Goal: Use online tool/utility: Utilize a website feature to perform a specific function

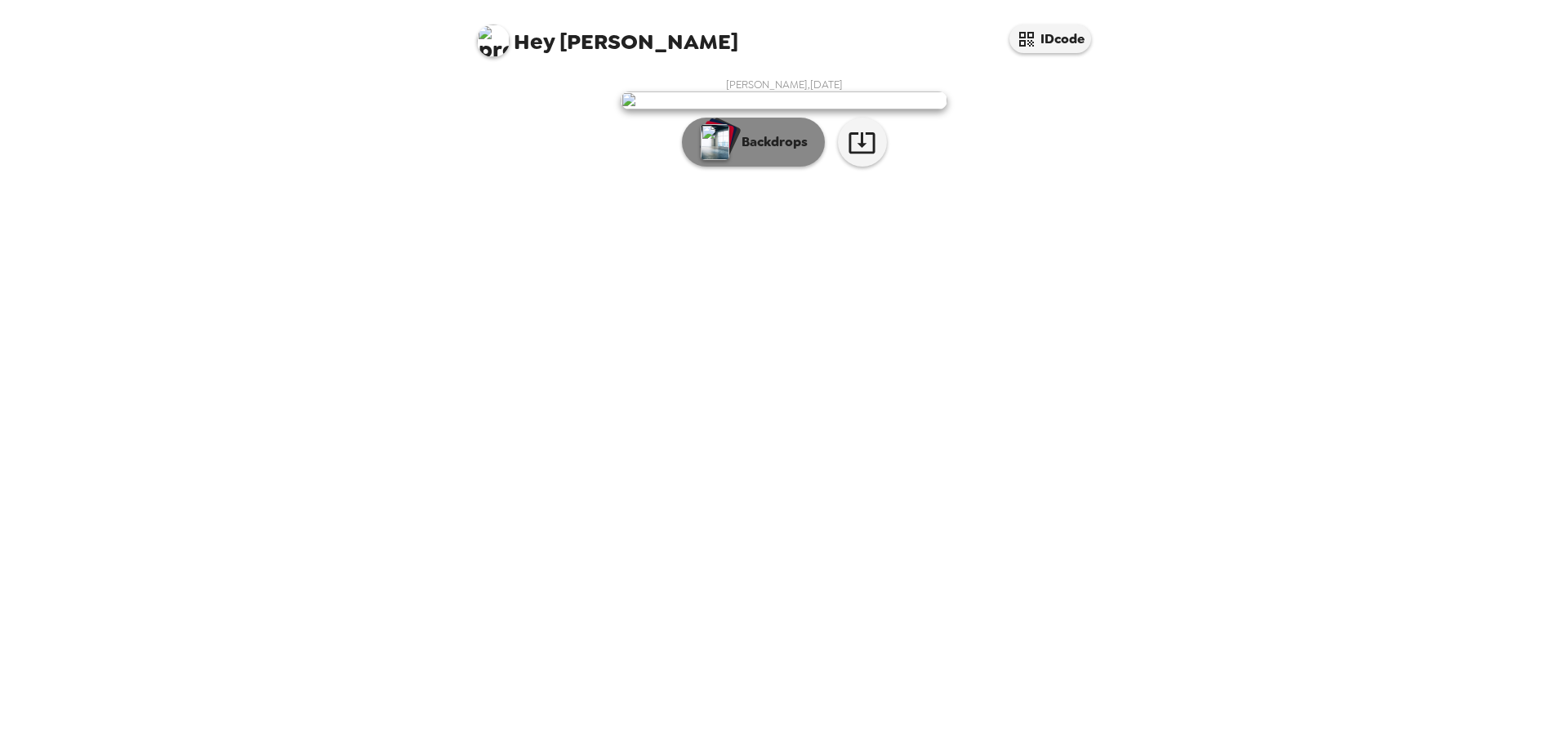
click at [770, 166] on button "Backdrops" at bounding box center [754, 142] width 143 height 49
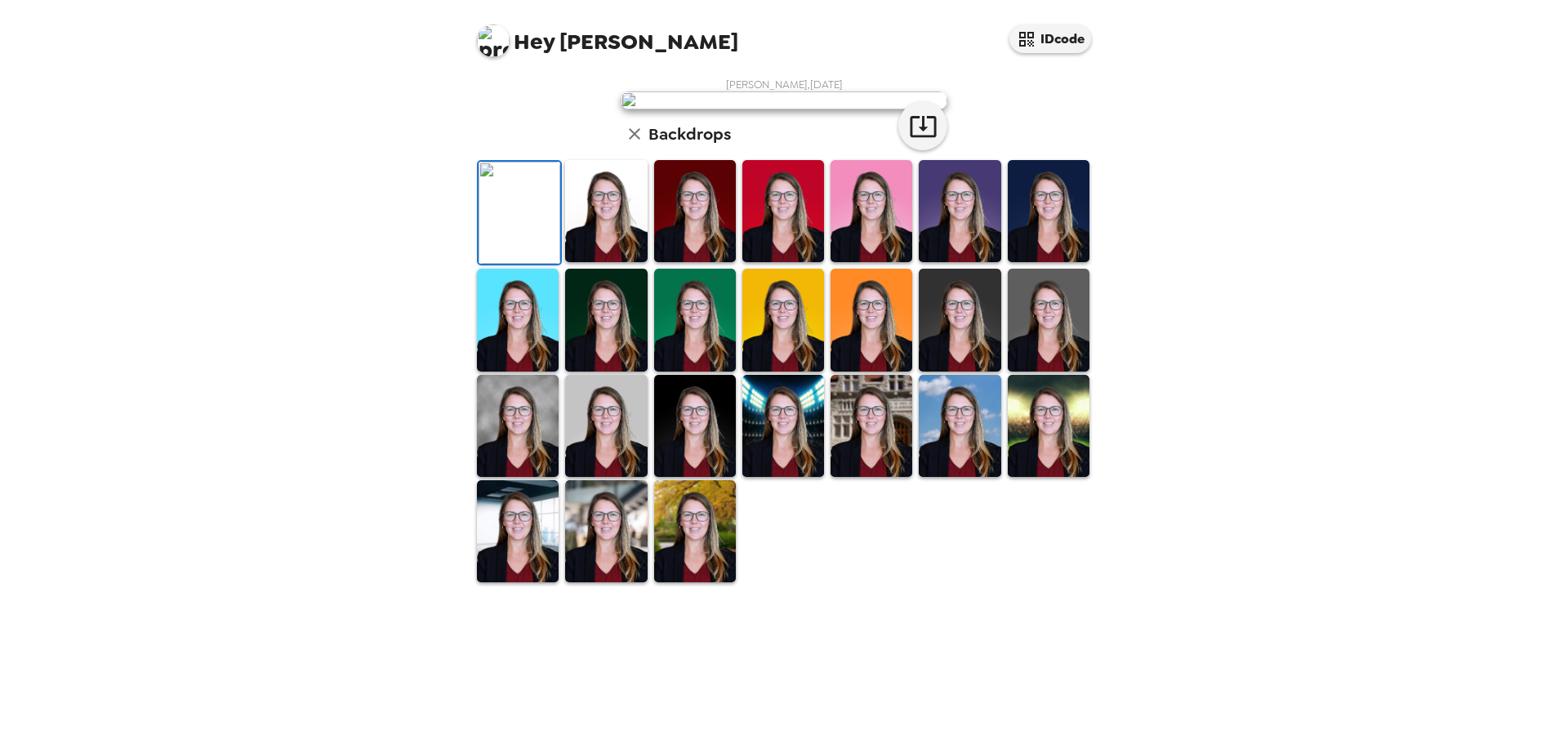
scroll to position [246, 0]
click at [1035, 371] on img at bounding box center [1048, 320] width 82 height 102
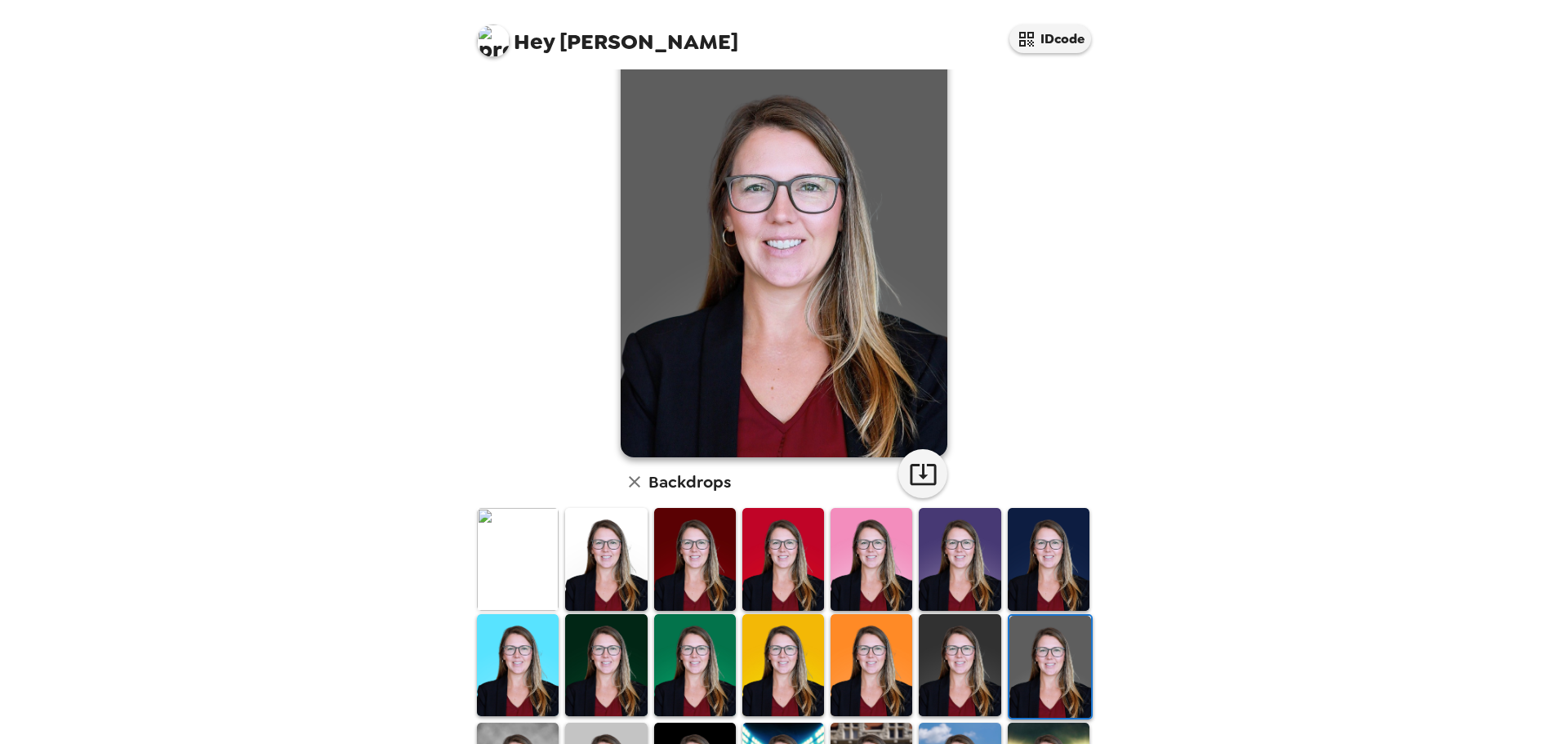
scroll to position [2, 0]
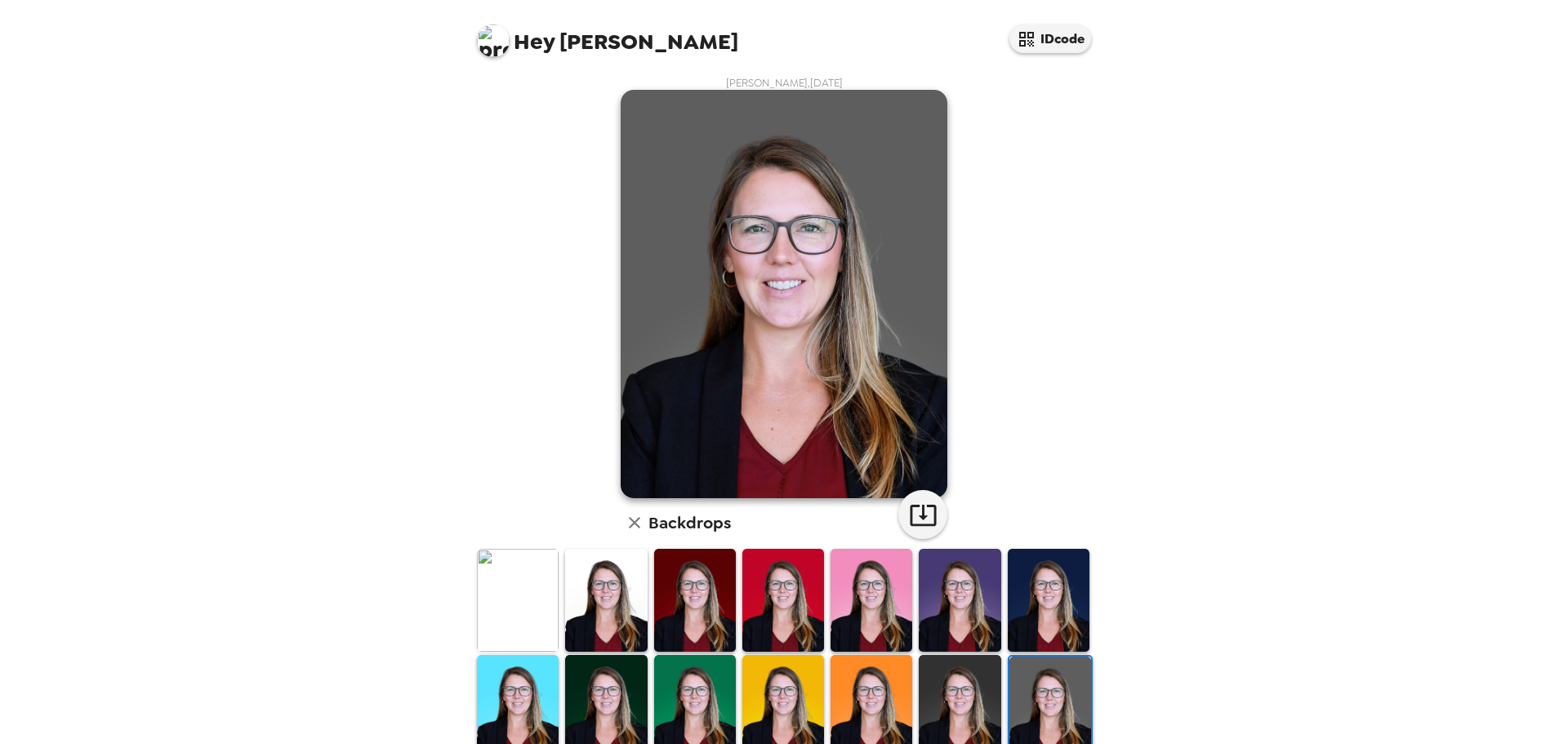
click at [610, 619] on img at bounding box center [606, 600] width 82 height 102
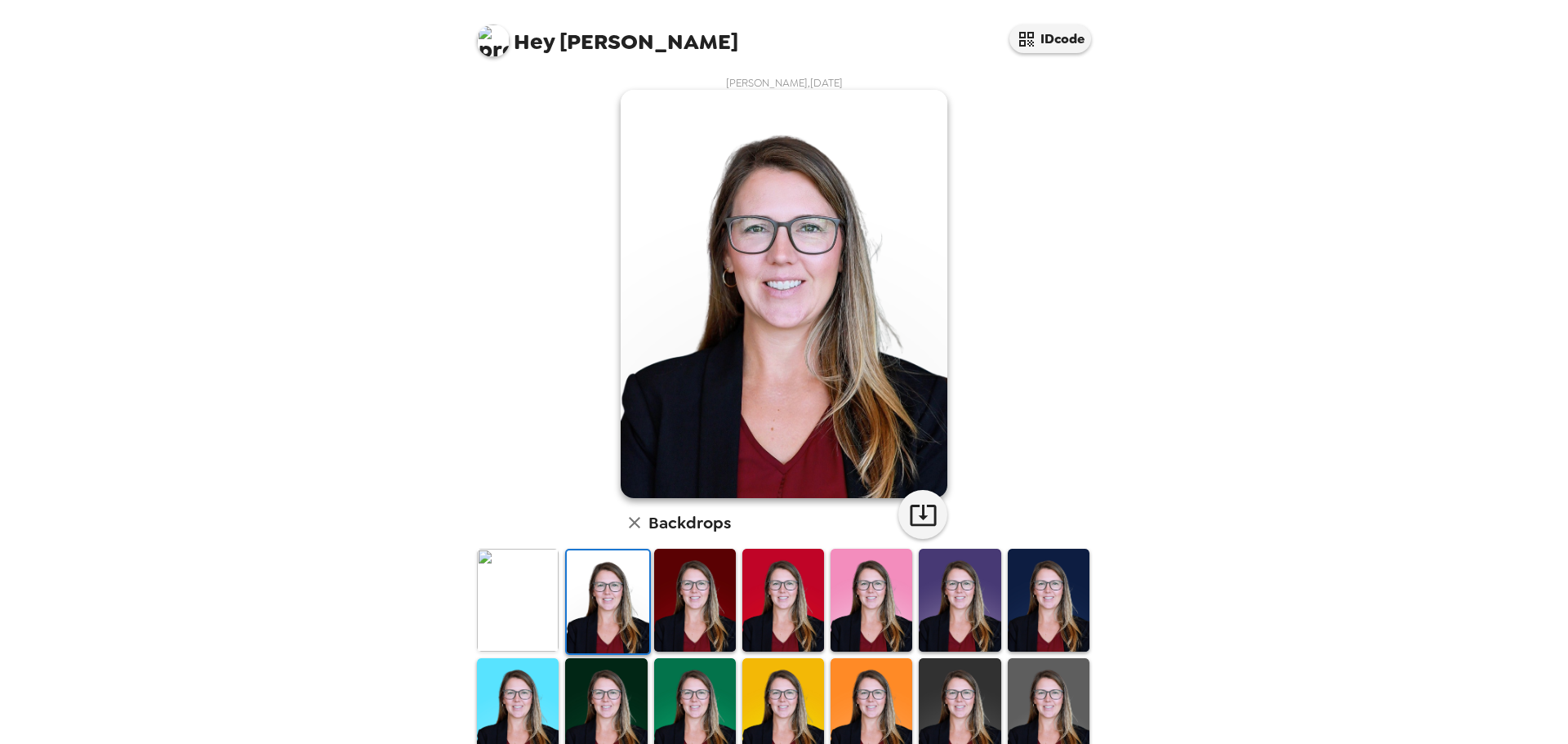
click at [682, 619] on img at bounding box center [695, 600] width 82 height 102
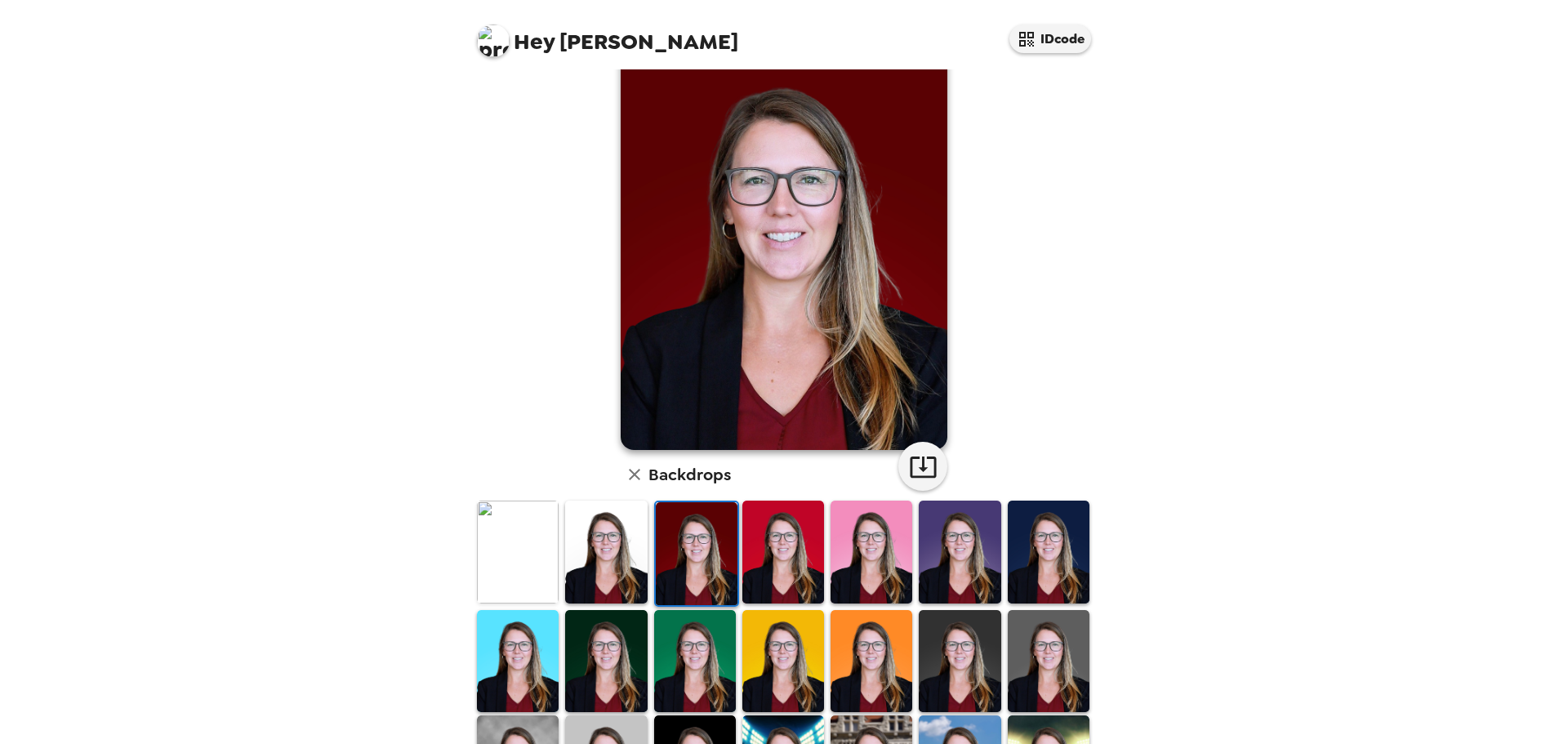
scroll to position [0, 0]
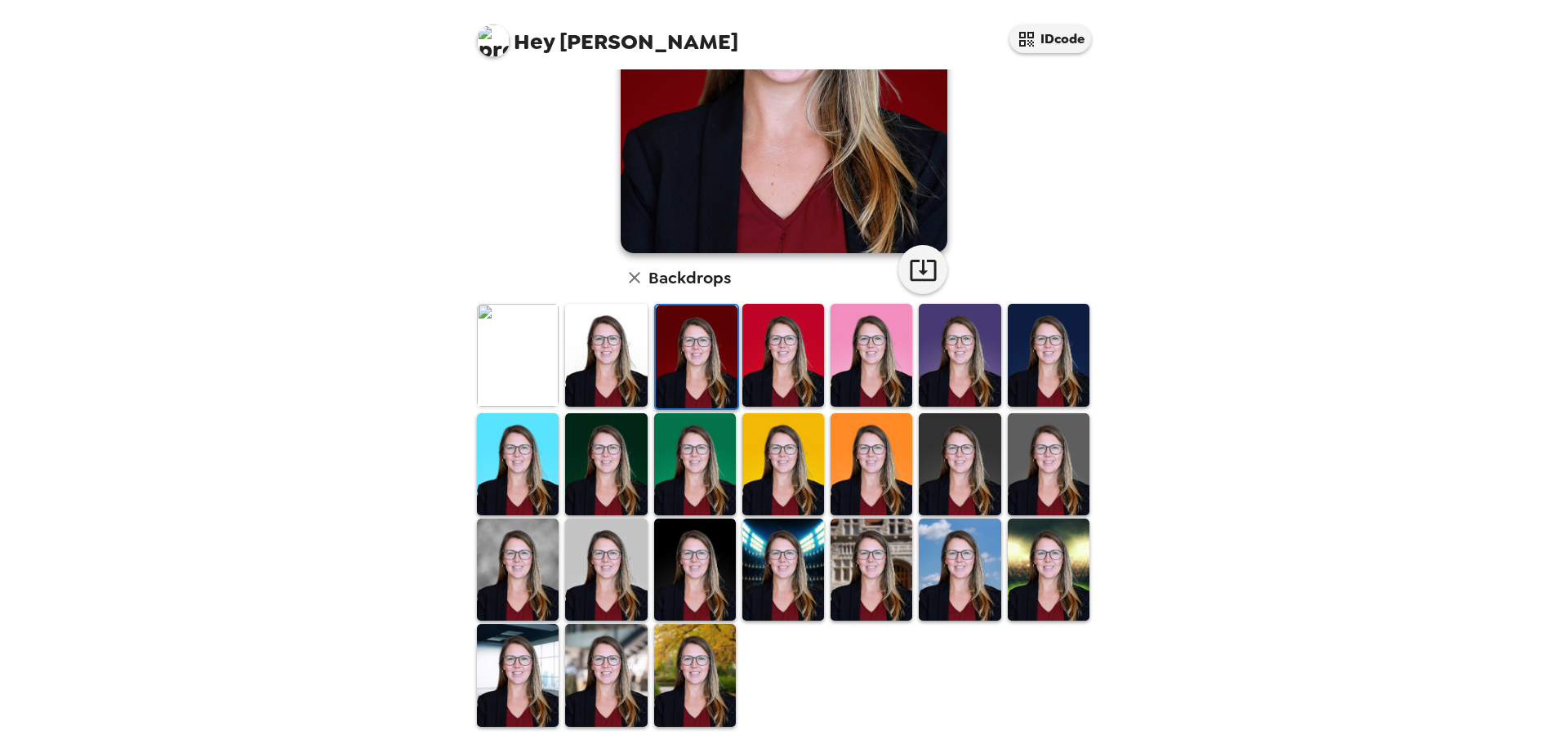
click at [494, 660] on img at bounding box center [518, 675] width 82 height 102
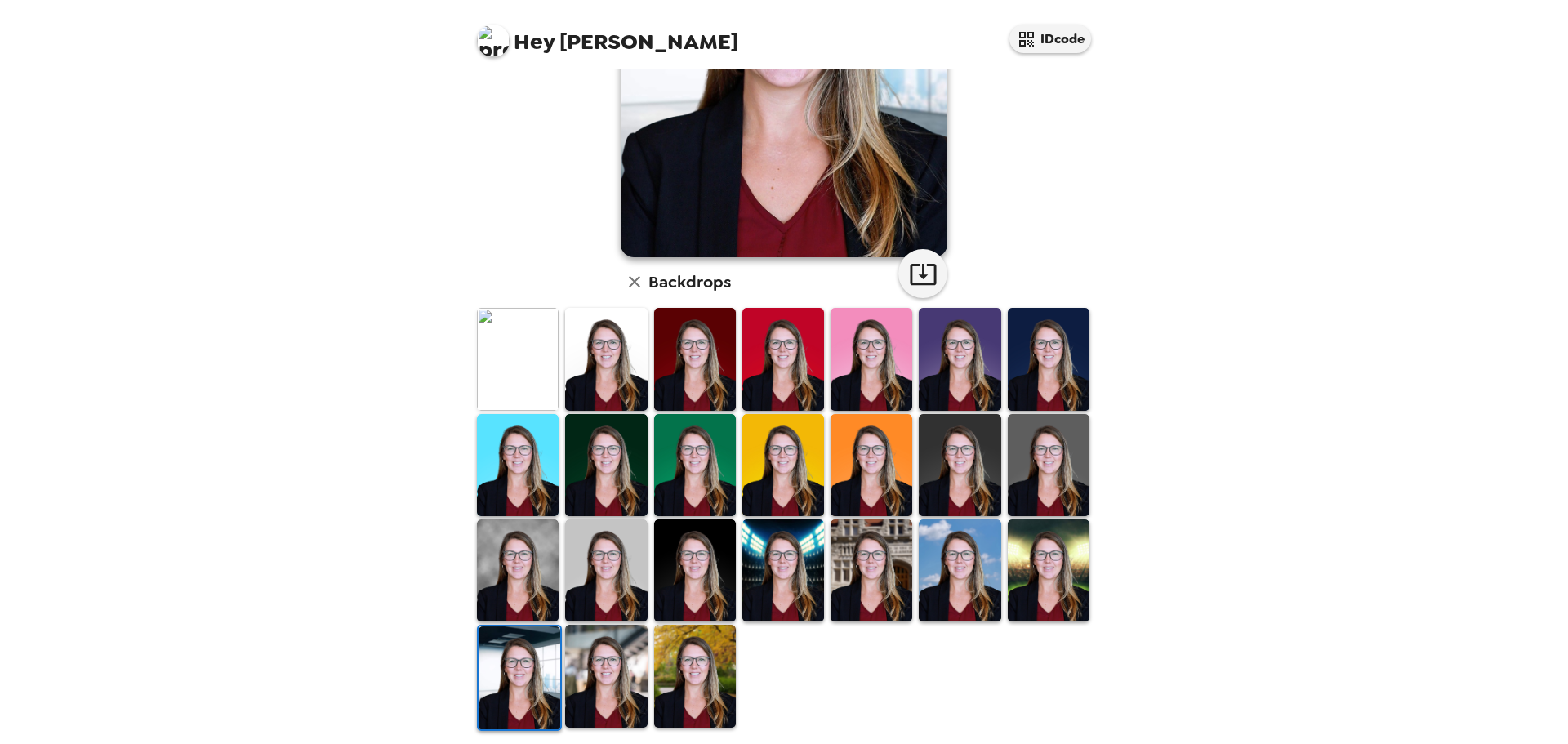
scroll to position [246, 0]
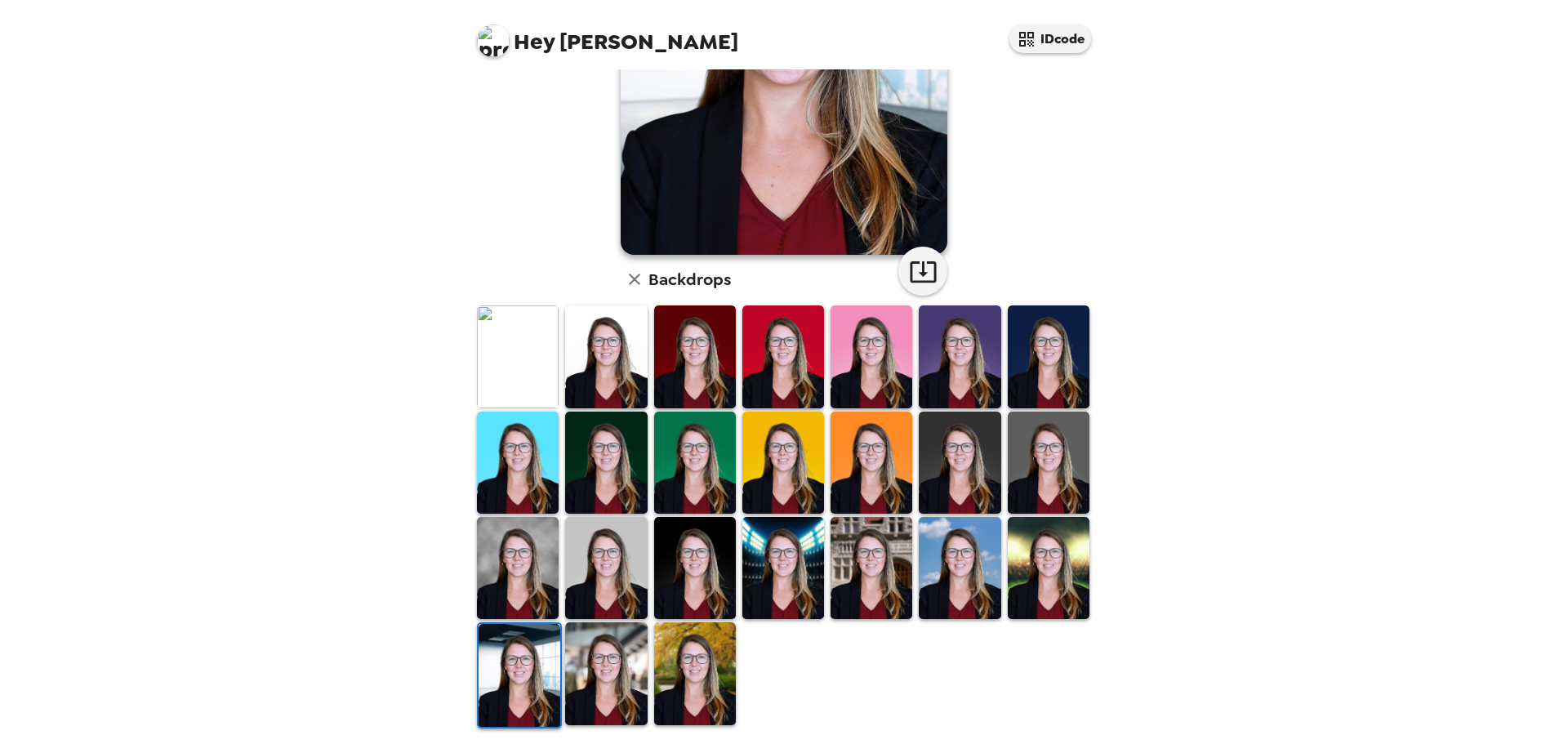
click at [1023, 378] on img at bounding box center [1048, 357] width 82 height 102
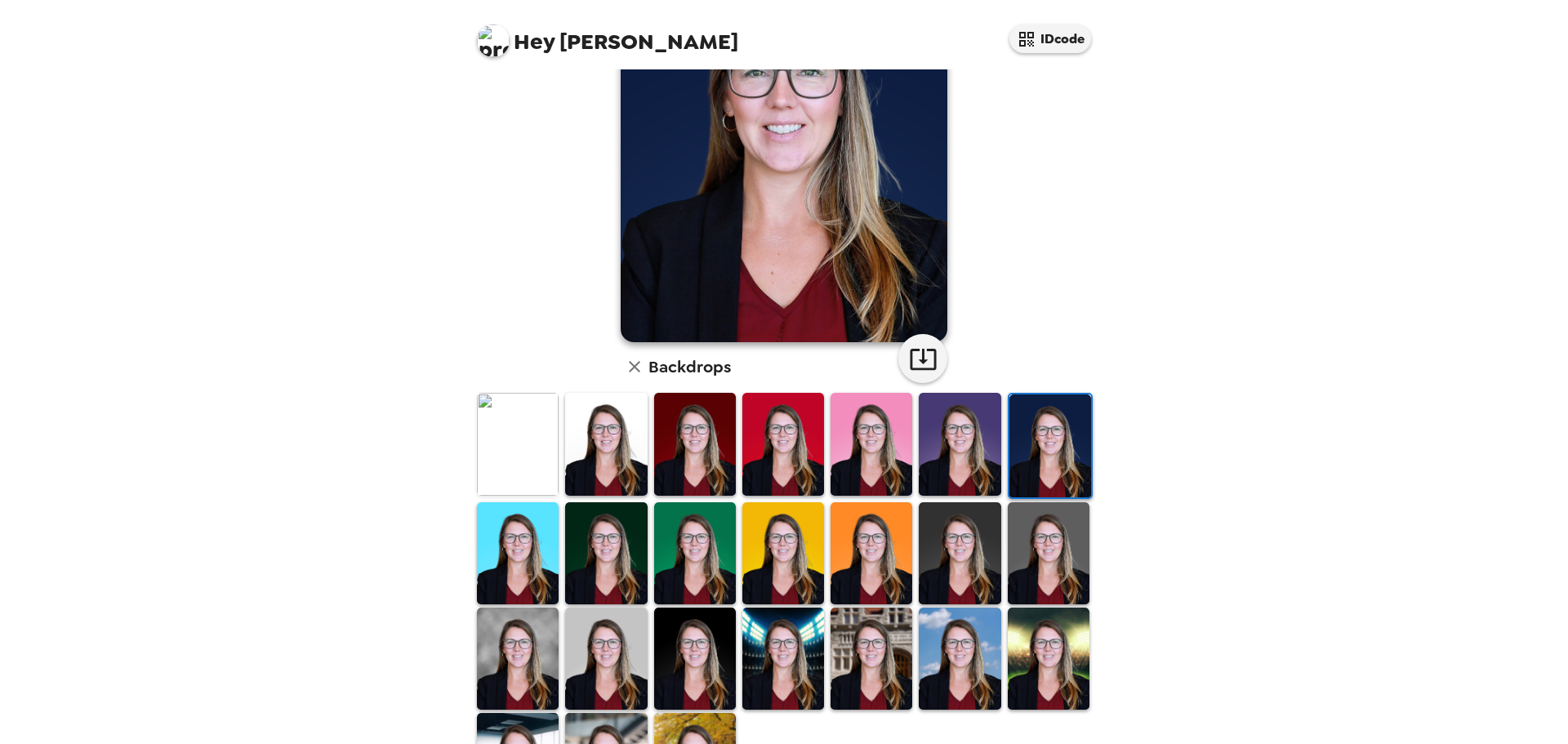
scroll to position [164, 0]
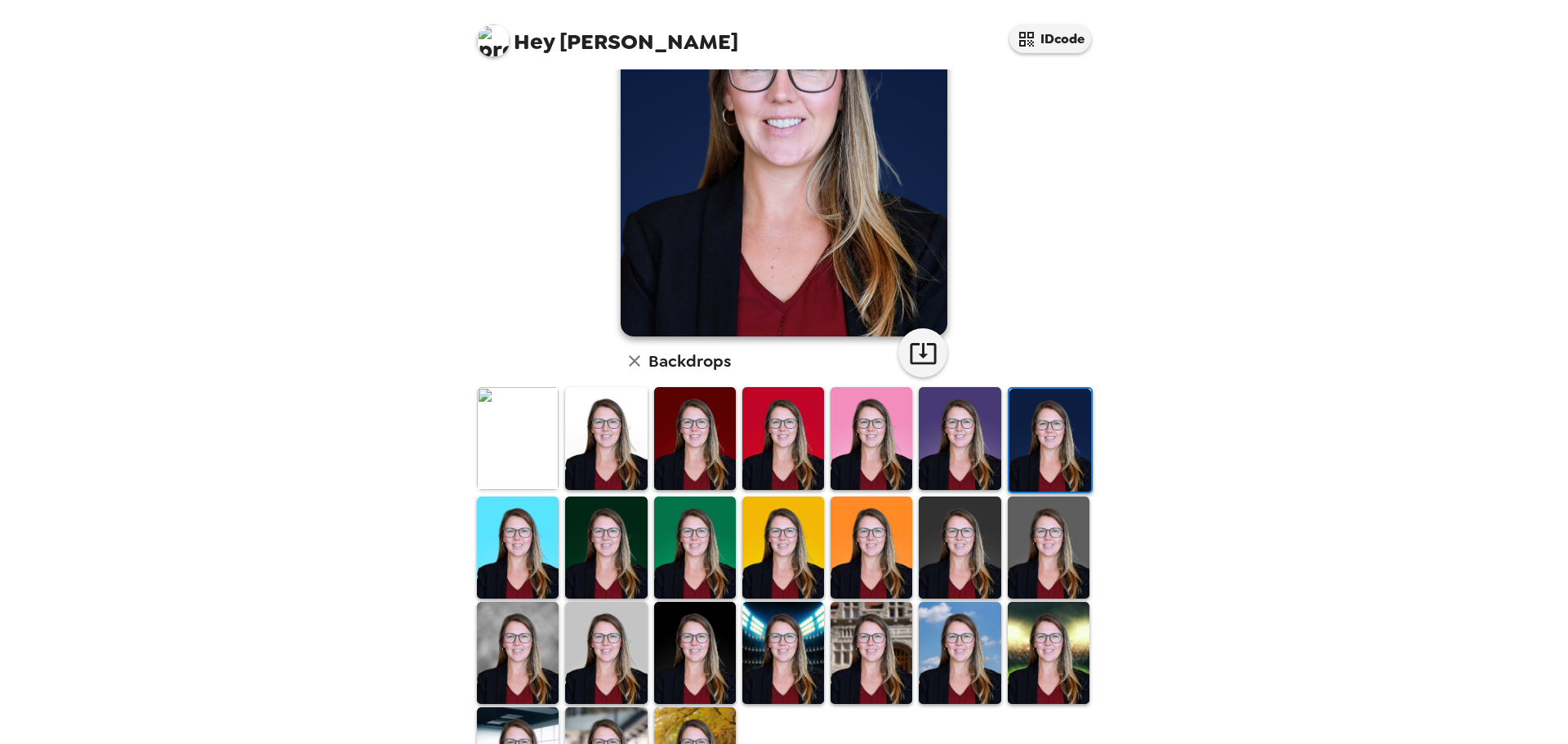
drag, startPoint x: 602, startPoint y: 541, endPoint x: 638, endPoint y: 562, distance: 41.7
click at [603, 540] on img at bounding box center [606, 548] width 82 height 102
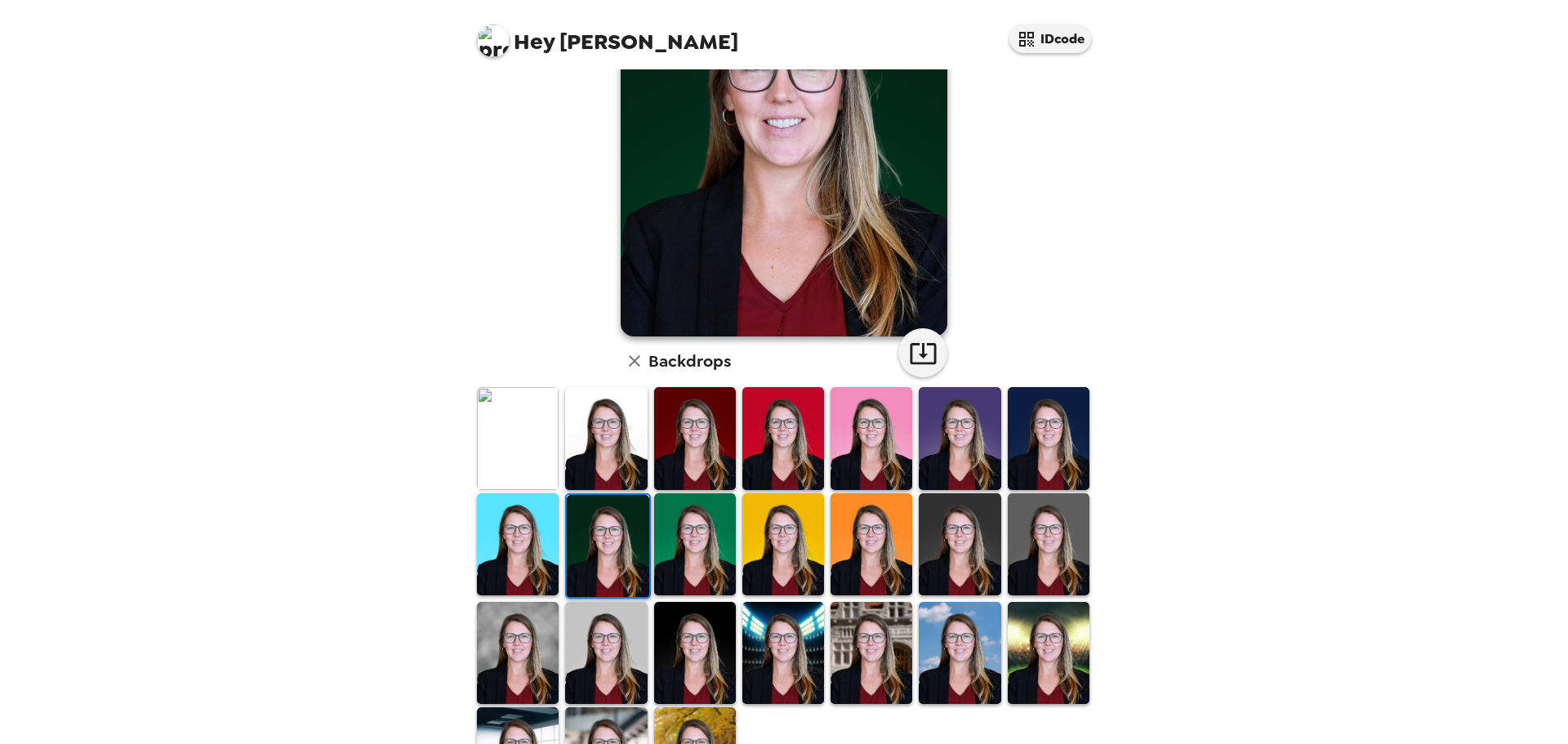
click at [600, 534] on img at bounding box center [608, 546] width 82 height 102
click at [917, 362] on icon "button" at bounding box center [923, 353] width 29 height 29
